Goal: Complete application form: Complete application form

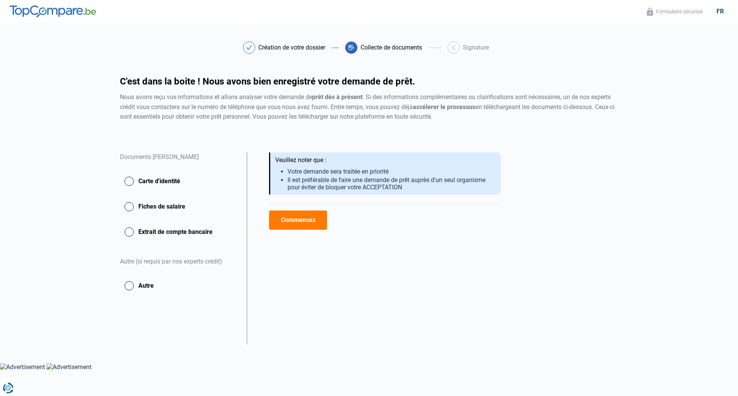
click at [155, 183] on button "Carte d'identité" at bounding box center [179, 181] width 118 height 19
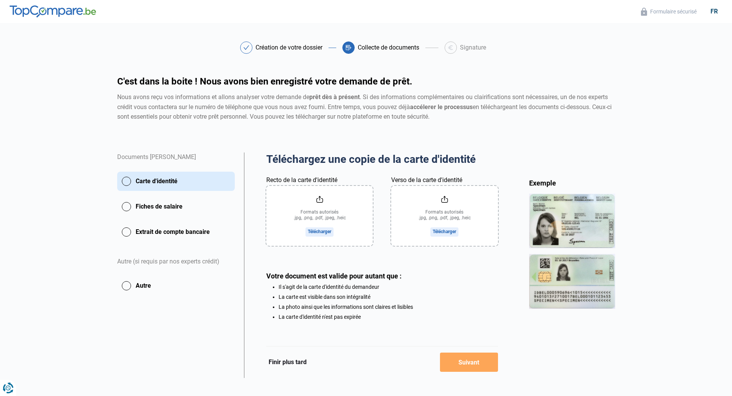
click at [144, 202] on button "Fiches de salaire" at bounding box center [176, 206] width 118 height 19
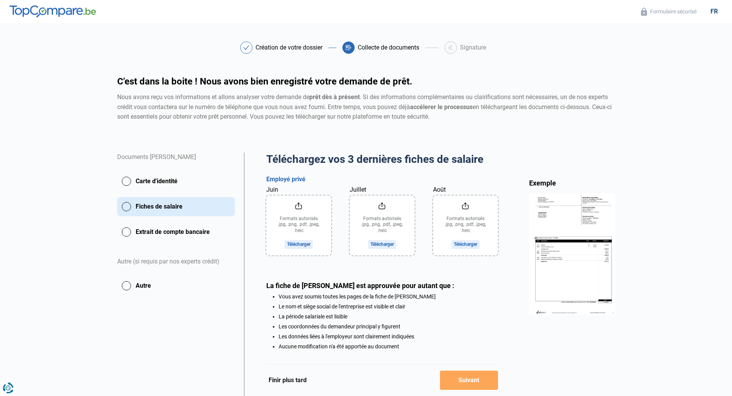
click at [138, 233] on button "Extrait de compte bancaire" at bounding box center [176, 231] width 118 height 19
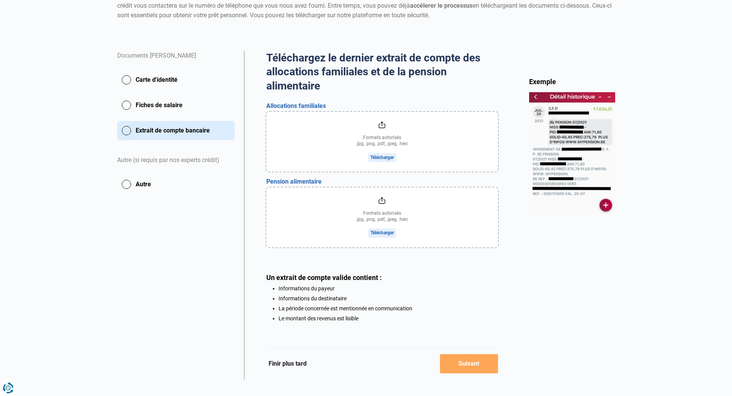
scroll to position [113, 0]
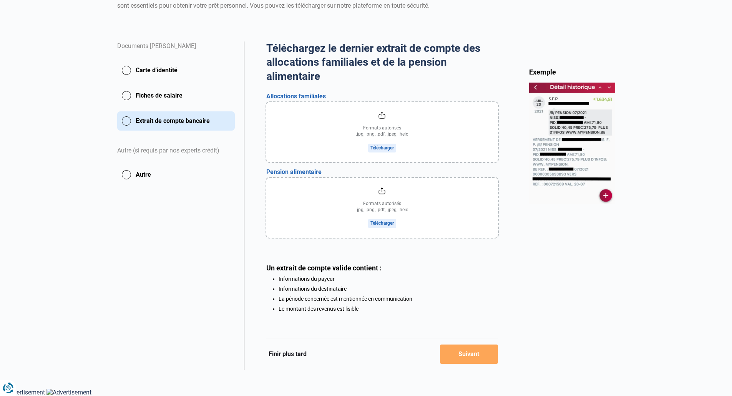
click at [146, 171] on button "Autre" at bounding box center [176, 174] width 118 height 19
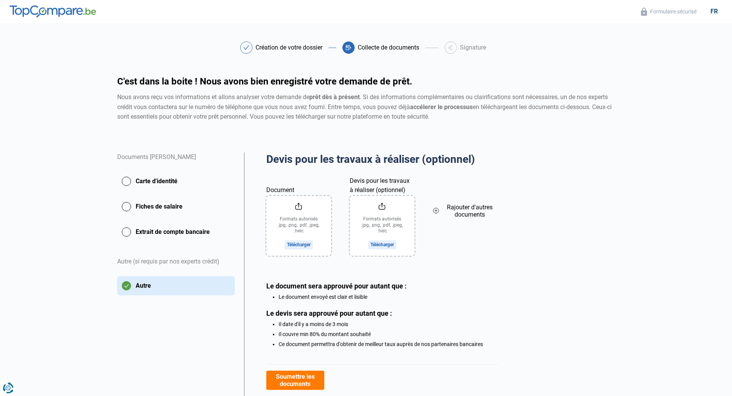
click at [148, 173] on button "Carte d'identité" at bounding box center [176, 181] width 118 height 19
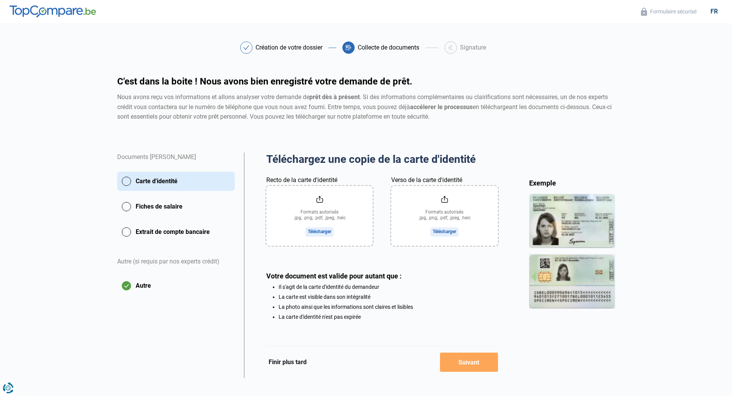
click at [156, 229] on button "Extrait de compte bancaire" at bounding box center [176, 231] width 118 height 19
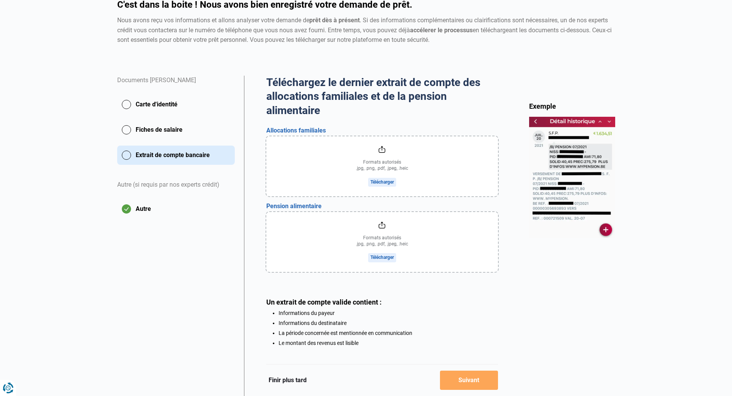
scroll to position [113, 0]
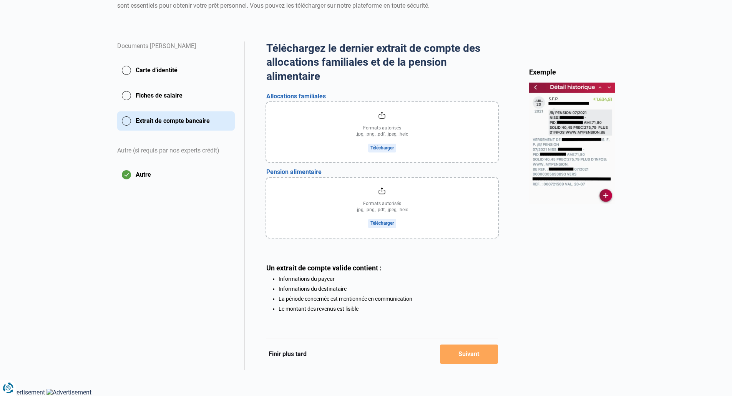
click at [138, 70] on button "Carte d'identité" at bounding box center [176, 70] width 118 height 19
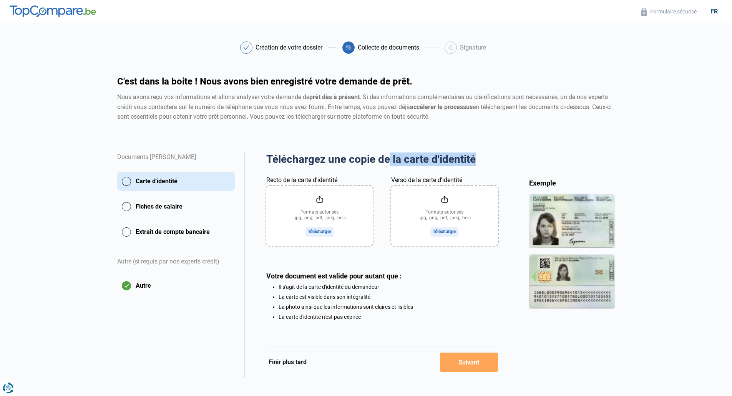
drag, startPoint x: 389, startPoint y: 162, endPoint x: 504, endPoint y: 162, distance: 114.5
click at [504, 162] on div "Téléchargez une copie de la carte d'identité Aperçu des documents Documents [PE…" at bounding box center [382, 266] width 276 height 226
click at [421, 290] on li "Il s'agit de la carte d'identité du demandeur" at bounding box center [388, 287] width 219 height 6
click at [329, 221] on input "Recto de la carte d'identité" at bounding box center [319, 216] width 106 height 60
click at [455, 219] on input "Verso de la carte d'identité" at bounding box center [444, 216] width 106 height 60
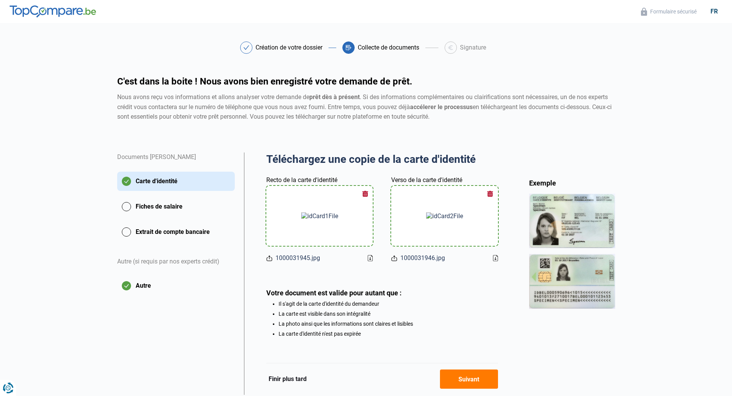
click at [470, 380] on button "Suivant" at bounding box center [469, 379] width 58 height 19
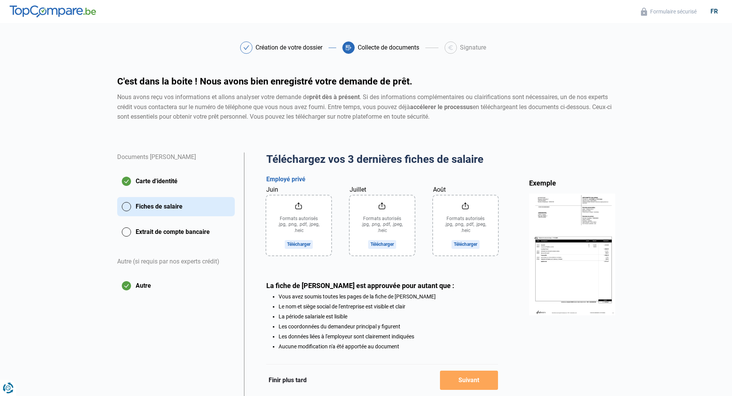
click at [304, 216] on input "Juin" at bounding box center [298, 226] width 65 height 60
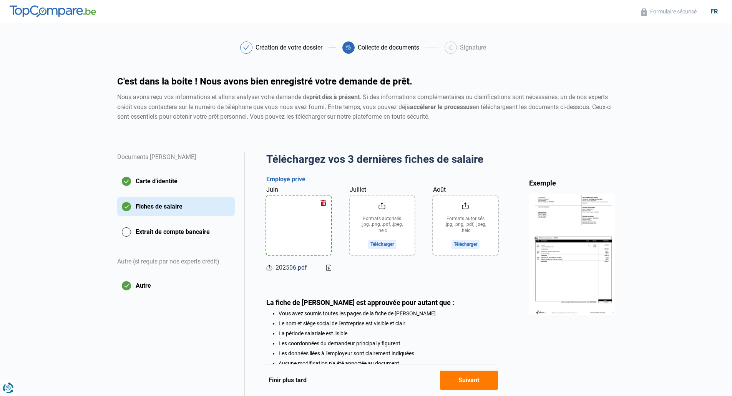
click at [376, 241] on input "Juillet" at bounding box center [382, 226] width 65 height 60
click at [455, 227] on input "Août" at bounding box center [465, 226] width 65 height 60
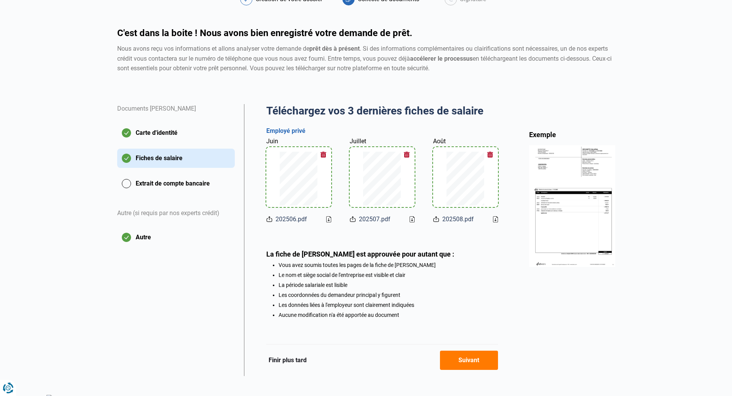
scroll to position [57, 0]
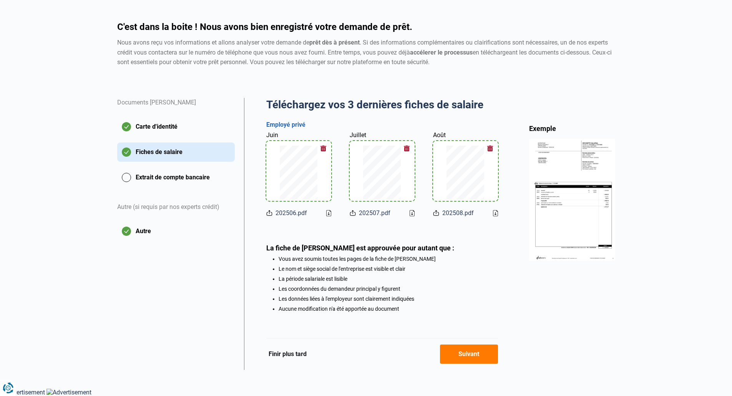
click at [471, 361] on button "Suivant" at bounding box center [469, 354] width 58 height 19
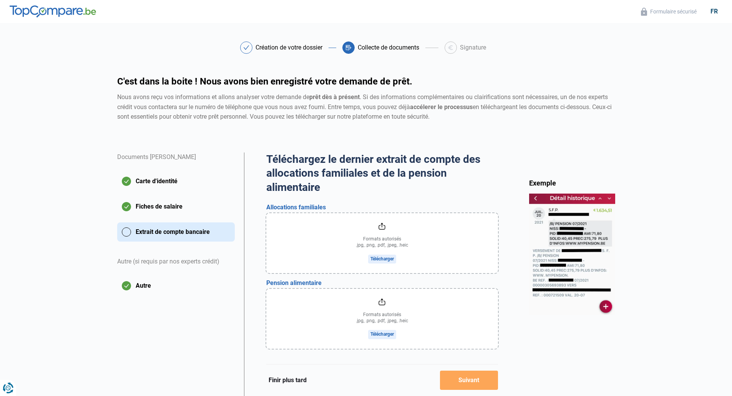
click at [380, 257] on input "file" at bounding box center [382, 243] width 232 height 60
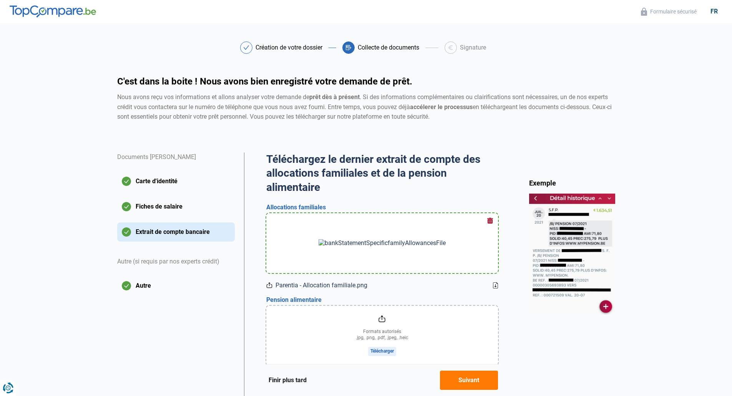
click at [384, 344] on input "file" at bounding box center [382, 336] width 232 height 60
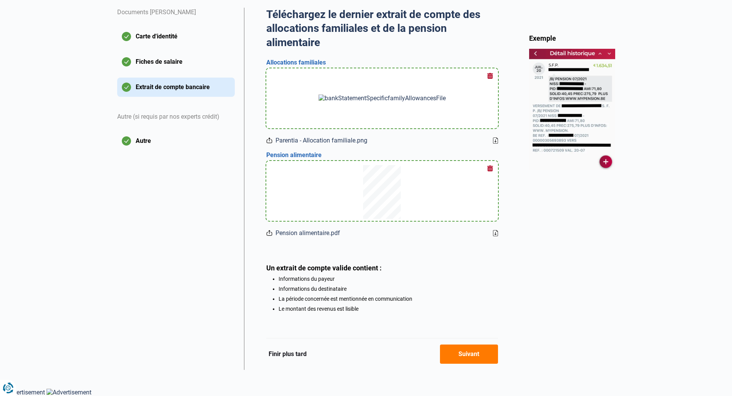
scroll to position [146, 0]
click at [179, 315] on div "Documents [PERSON_NAME] Carte d'identité Fiches de salaire Extrait de compte ba…" at bounding box center [176, 189] width 127 height 362
click at [483, 356] on button "Suivant" at bounding box center [469, 354] width 58 height 19
